Goal: Transaction & Acquisition: Purchase product/service

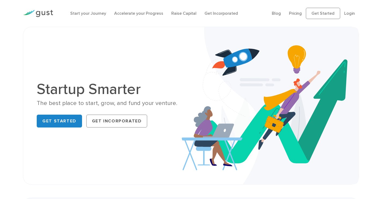
click at [110, 123] on link "Get Incorporated" at bounding box center [116, 121] width 61 height 13
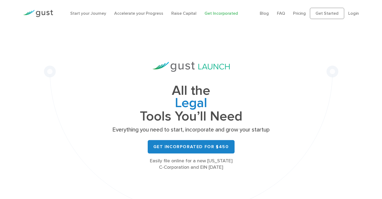
click at [203, 148] on link "Get Incorporated for $450" at bounding box center [191, 146] width 87 height 13
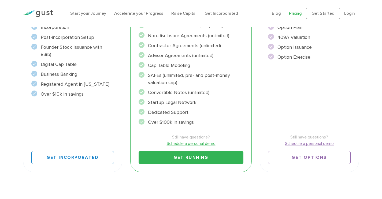
scroll to position [188, 0]
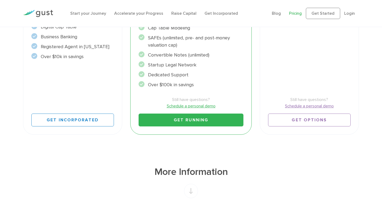
click at [63, 125] on link "Get Incorporated" at bounding box center [72, 120] width 82 height 13
